Goal: Find specific page/section: Find specific page/section

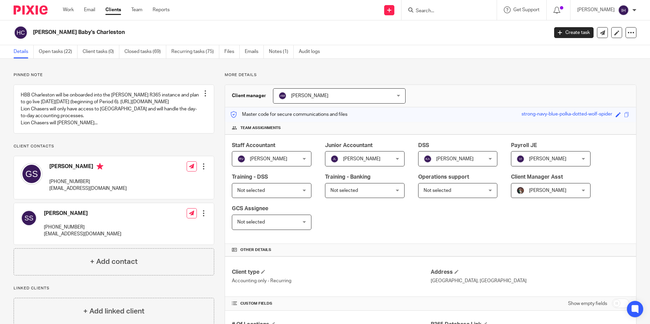
scroll to position [136, 0]
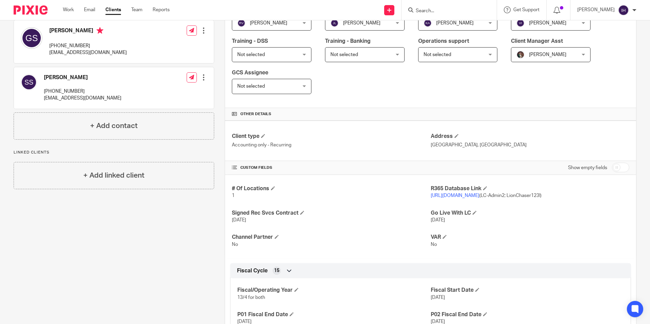
click at [463, 6] on form at bounding box center [451, 10] width 72 height 8
click at [415, 8] on div at bounding box center [447, 10] width 79 height 8
click at [429, 9] on input "Search" at bounding box center [445, 11] width 61 height 6
click at [427, 7] on form at bounding box center [451, 10] width 72 height 8
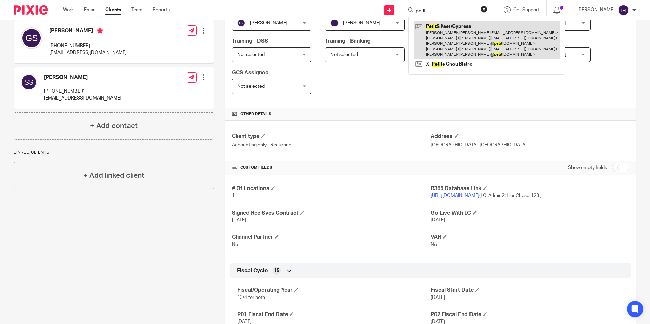
type input "petit"
click at [475, 32] on link at bounding box center [486, 40] width 146 height 38
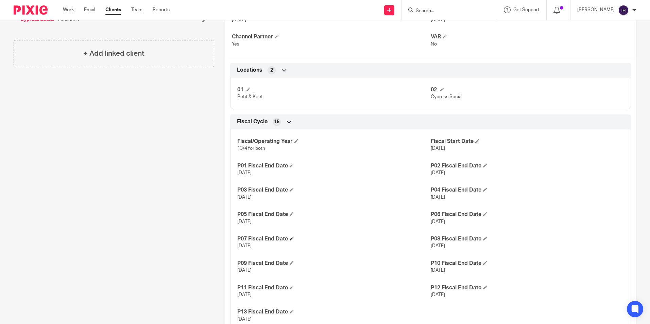
scroll to position [374, 0]
